Goal: Use online tool/utility

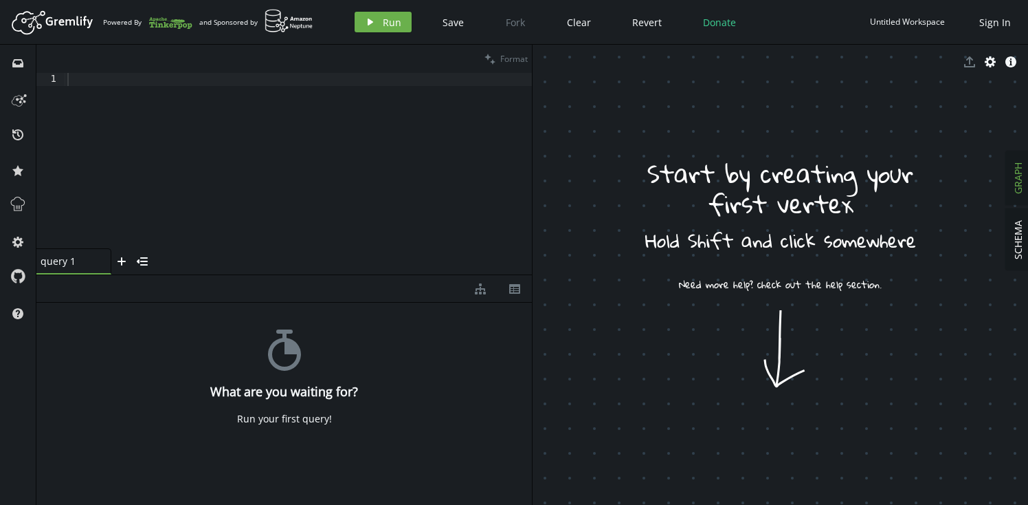
click at [237, 107] on div at bounding box center [298, 174] width 467 height 202
paste textarea
click at [510, 57] on span "Format" at bounding box center [513, 59] width 27 height 12
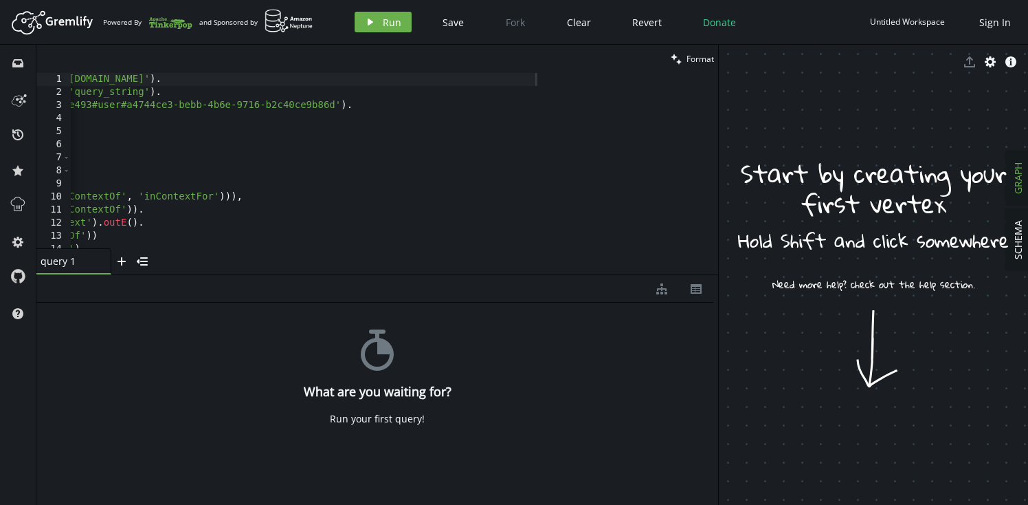
drag, startPoint x: 532, startPoint y: 263, endPoint x: 740, endPoint y: 271, distance: 207.7
click at [719, 271] on div at bounding box center [718, 275] width 1 height 460
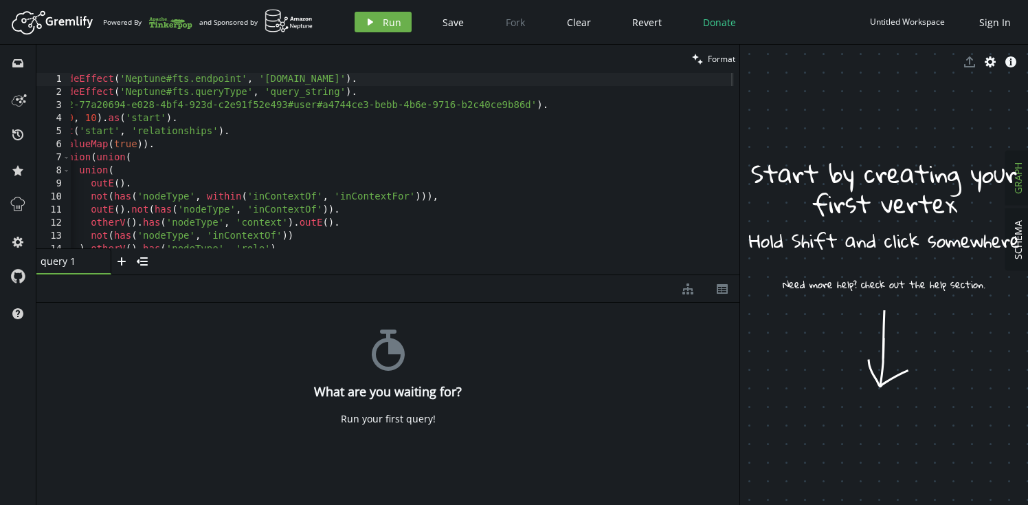
scroll to position [0, 52]
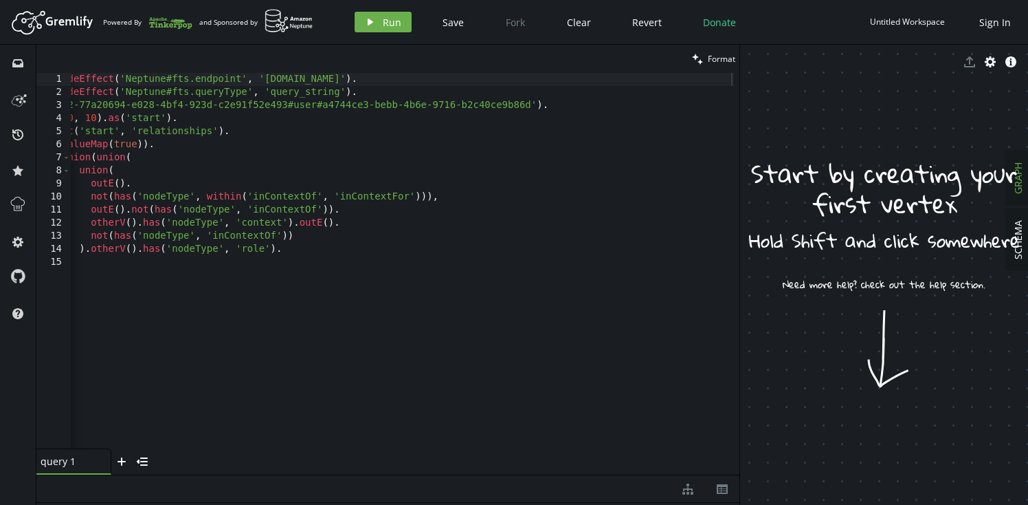
drag, startPoint x: 419, startPoint y: 274, endPoint x: 406, endPoint y: 476, distance: 201.9
click at [406, 475] on div at bounding box center [387, 474] width 703 height 1
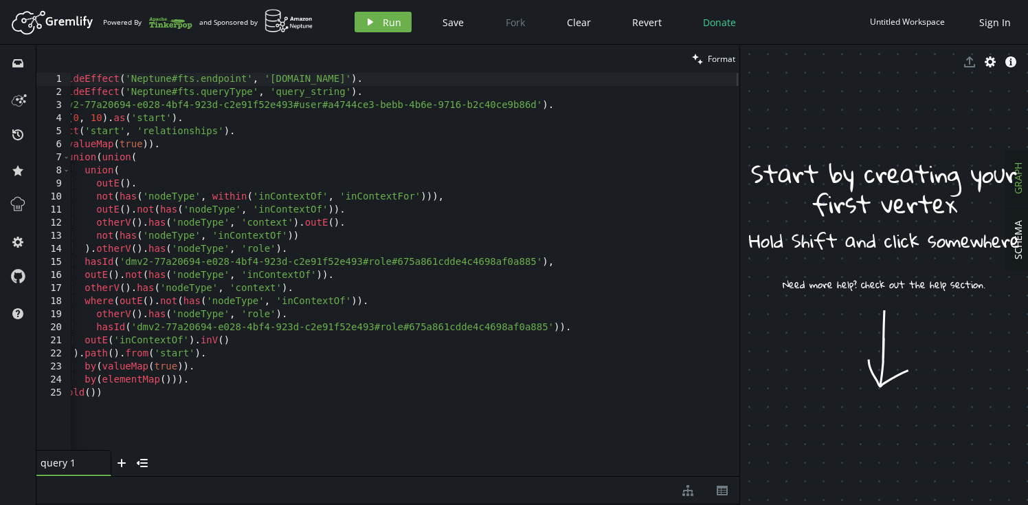
click at [391, 269] on div "g . withSideEffect ( 'Neptune#fts.endpoint' , '[DOMAIN_NAME]' ) . withSideEffec…" at bounding box center [382, 271] width 716 height 397
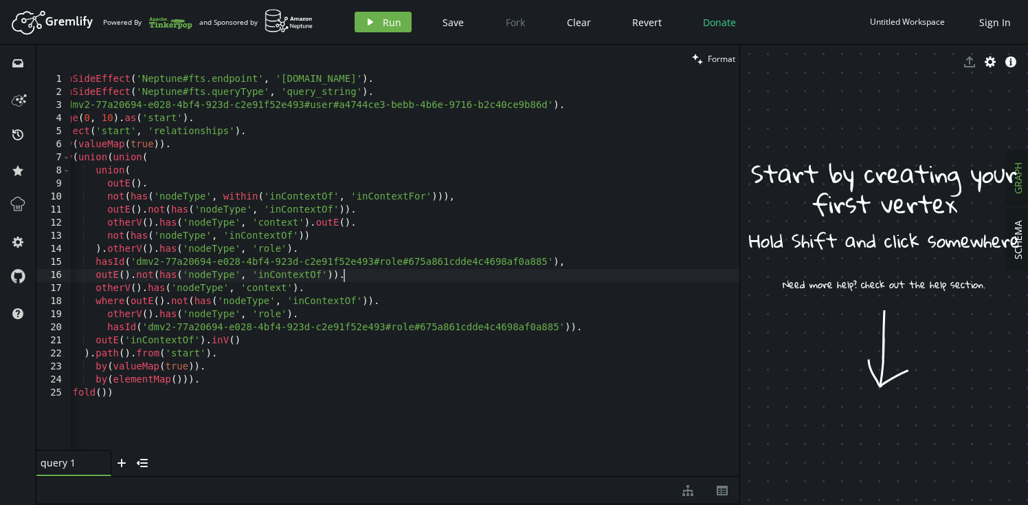
scroll to position [0, 0]
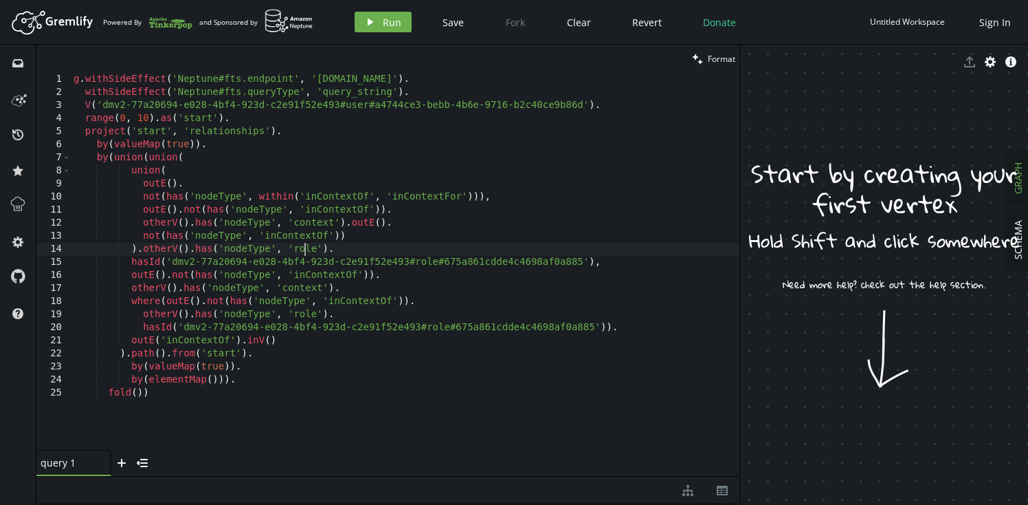
click at [305, 250] on div "g . withSideEffect ( 'Neptune#fts.endpoint' , '[DOMAIN_NAME]' ) . withSideEffec…" at bounding box center [429, 271] width 716 height 397
click at [487, 261] on div "g . withSideEffect ( 'Neptune#fts.endpoint' , '[DOMAIN_NAME]' ) . withSideEffec…" at bounding box center [429, 271] width 716 height 397
type textarea "hasId('dmv2-77a20694-e028-4bf4-923d-c2e91f52e493#role#675a861cdde4c4698af0a885'…"
click at [487, 261] on div "g . withSideEffect ( 'Neptune#fts.endpoint' , '[DOMAIN_NAME]' ) . withSideEffec…" at bounding box center [429, 271] width 716 height 397
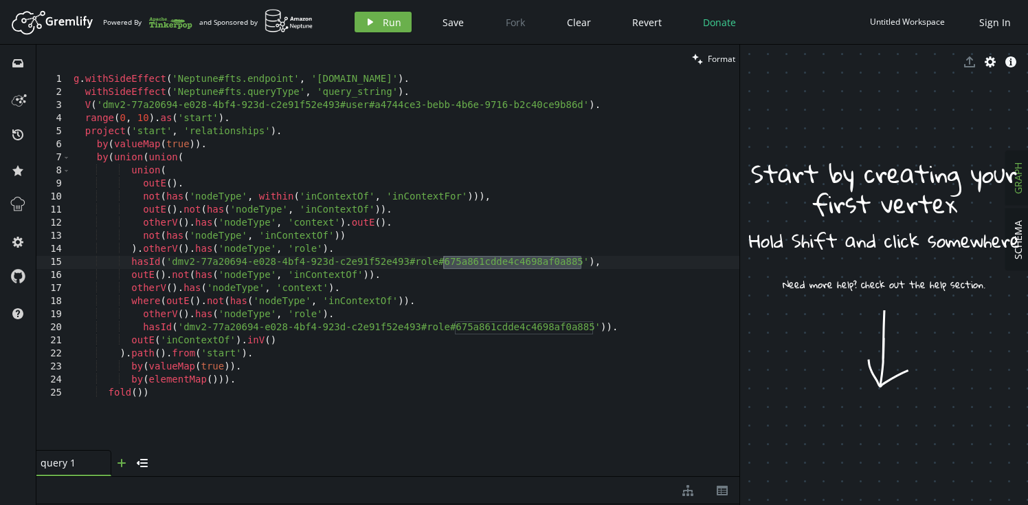
click at [120, 464] on icon "plus" at bounding box center [121, 462] width 11 height 11
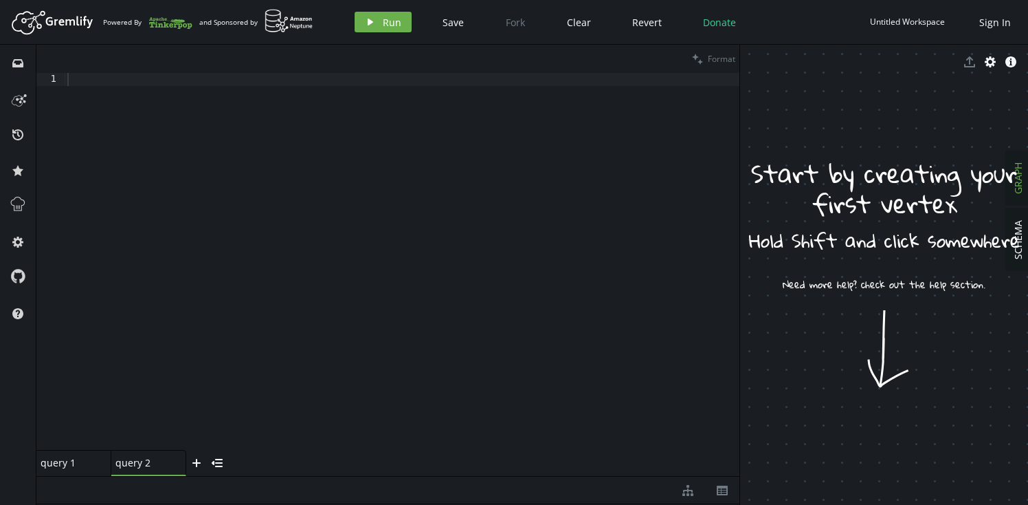
click at [364, 195] on div at bounding box center [402, 271] width 675 height 397
paste textarea
click at [719, 60] on span "Format" at bounding box center [721, 59] width 27 height 12
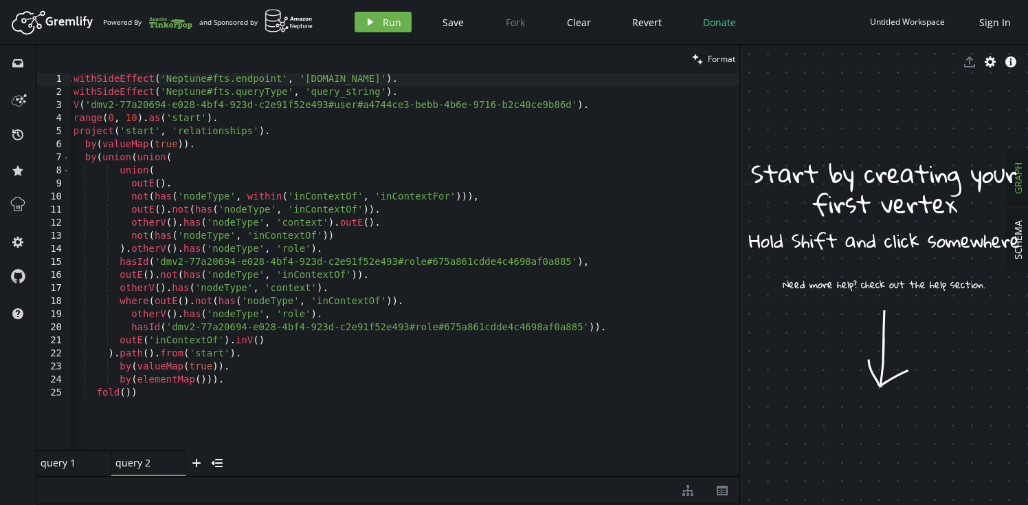
scroll to position [0, 0]
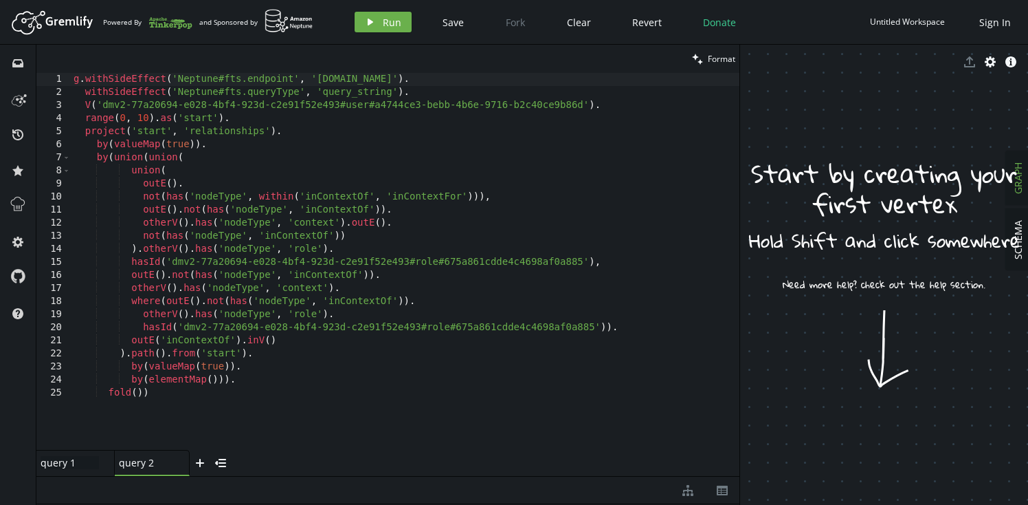
click at [61, 464] on div "query 1 query 1" at bounding box center [70, 462] width 58 height 13
click at [148, 461] on div "query 2 query 2" at bounding box center [144, 462] width 58 height 13
